Goal: Task Accomplishment & Management: Complete application form

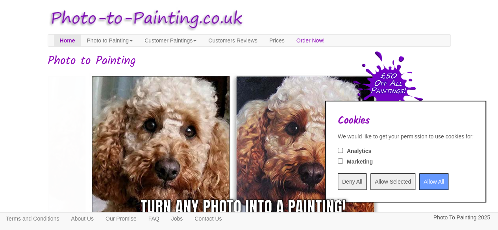
scroll to position [157, 0]
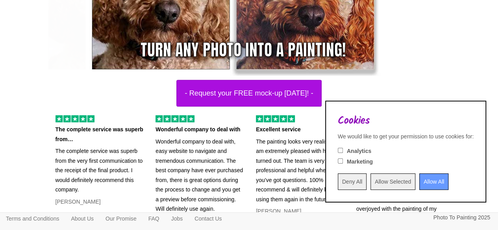
click at [428, 175] on input "Allow All" at bounding box center [433, 181] width 29 height 17
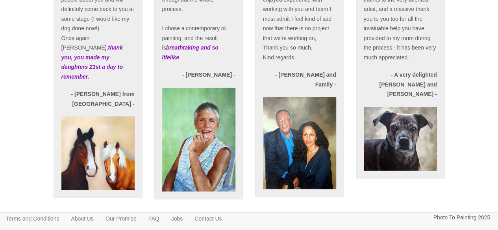
scroll to position [1602, 0]
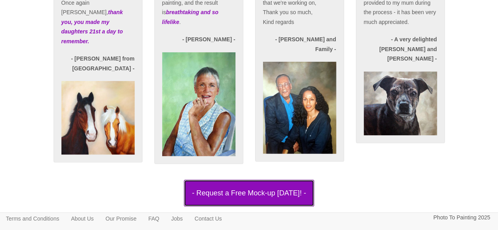
click at [246, 191] on button "- Request a Free Mock-up today! -" at bounding box center [249, 193] width 131 height 27
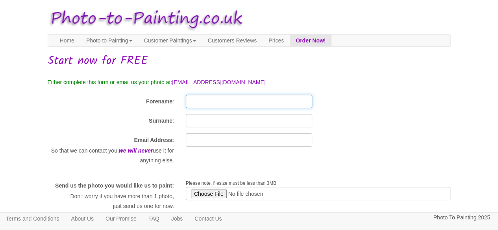
click at [200, 99] on input "Forename" at bounding box center [249, 101] width 126 height 13
type input "[PERSON_NAME]"
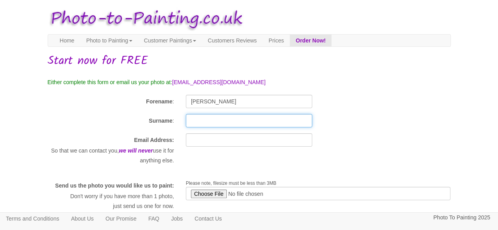
click at [199, 118] on input "Surname" at bounding box center [249, 120] width 126 height 13
type input "[PERSON_NAME]"
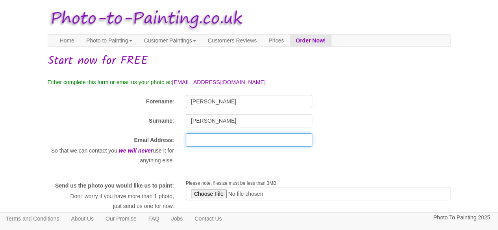
click at [210, 140] on input "text" at bounding box center [249, 139] width 126 height 13
type input "[EMAIL_ADDRESS][DOMAIN_NAME]"
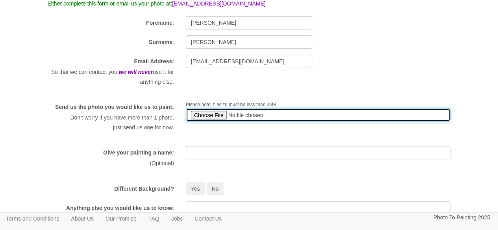
click at [212, 115] on input "file" at bounding box center [318, 114] width 265 height 13
type input "C:\fakepath\518210739_10166082831309196_3409288401592655092_n.jpg"
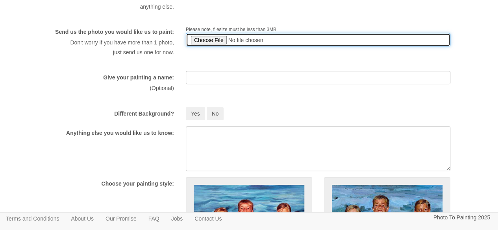
scroll to position [157, 0]
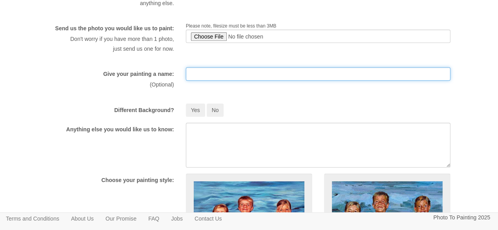
click at [206, 81] on input "text" at bounding box center [318, 73] width 265 height 13
type input "[PERSON_NAME]"
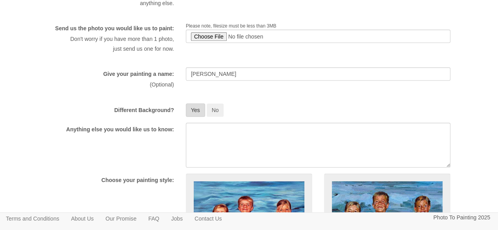
click at [202, 117] on button "Yes" at bounding box center [195, 109] width 19 height 13
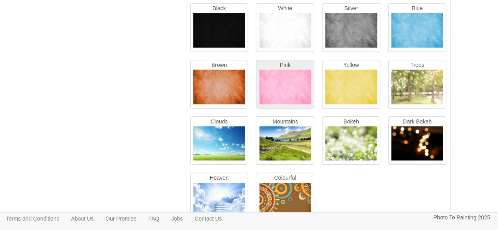
scroll to position [315, 0]
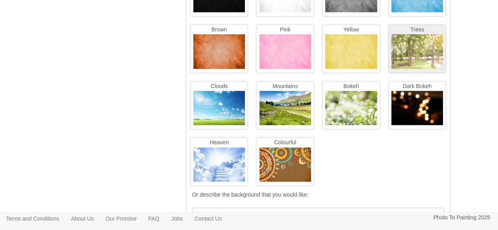
click at [408, 60] on img at bounding box center [417, 53] width 52 height 38
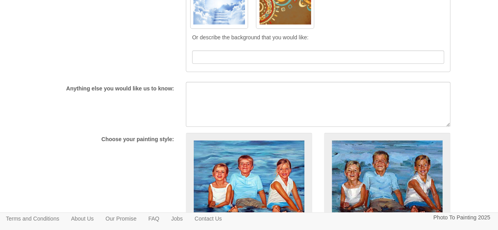
scroll to position [590, 0]
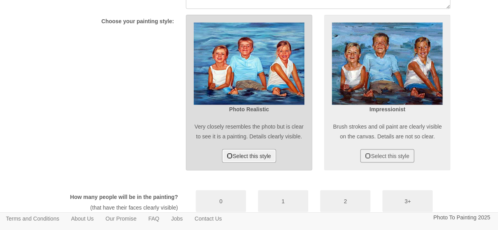
click at [264, 162] on button "Select this style" at bounding box center [249, 155] width 54 height 13
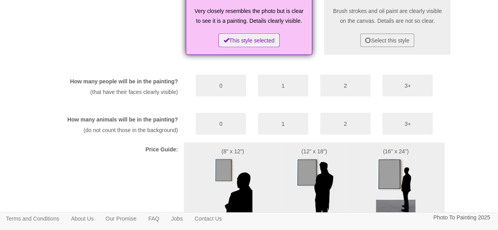
scroll to position [708, 0]
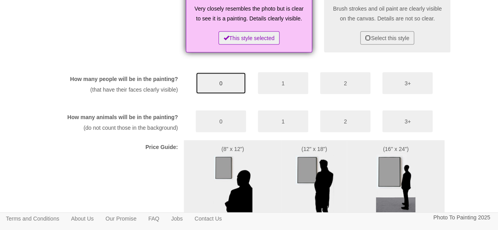
click at [218, 94] on button "0" at bounding box center [220, 83] width 50 height 22
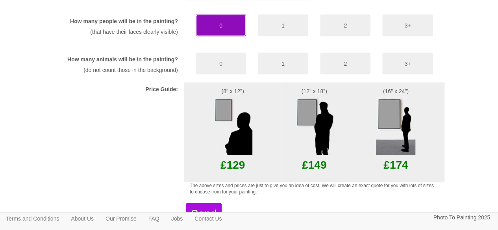
scroll to position [787, 0]
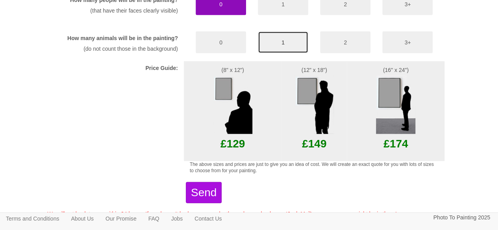
click at [285, 53] on button "1" at bounding box center [283, 42] width 50 height 22
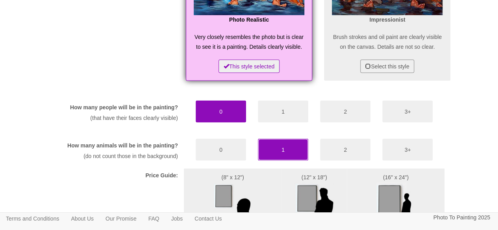
scroll to position [590, 0]
